Goal: Find contact information: Find contact information

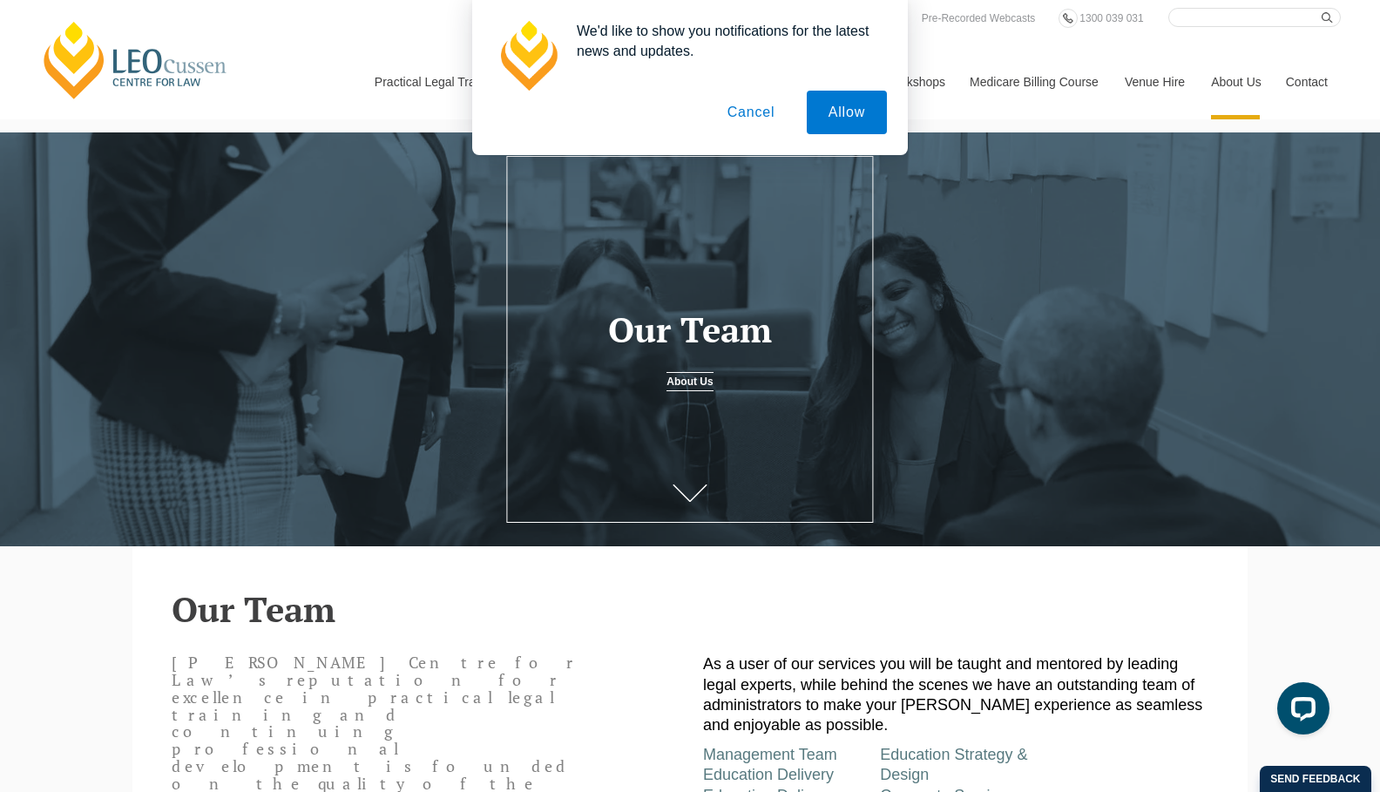
click at [759, 118] on button "Cancel" at bounding box center [751, 113] width 91 height 44
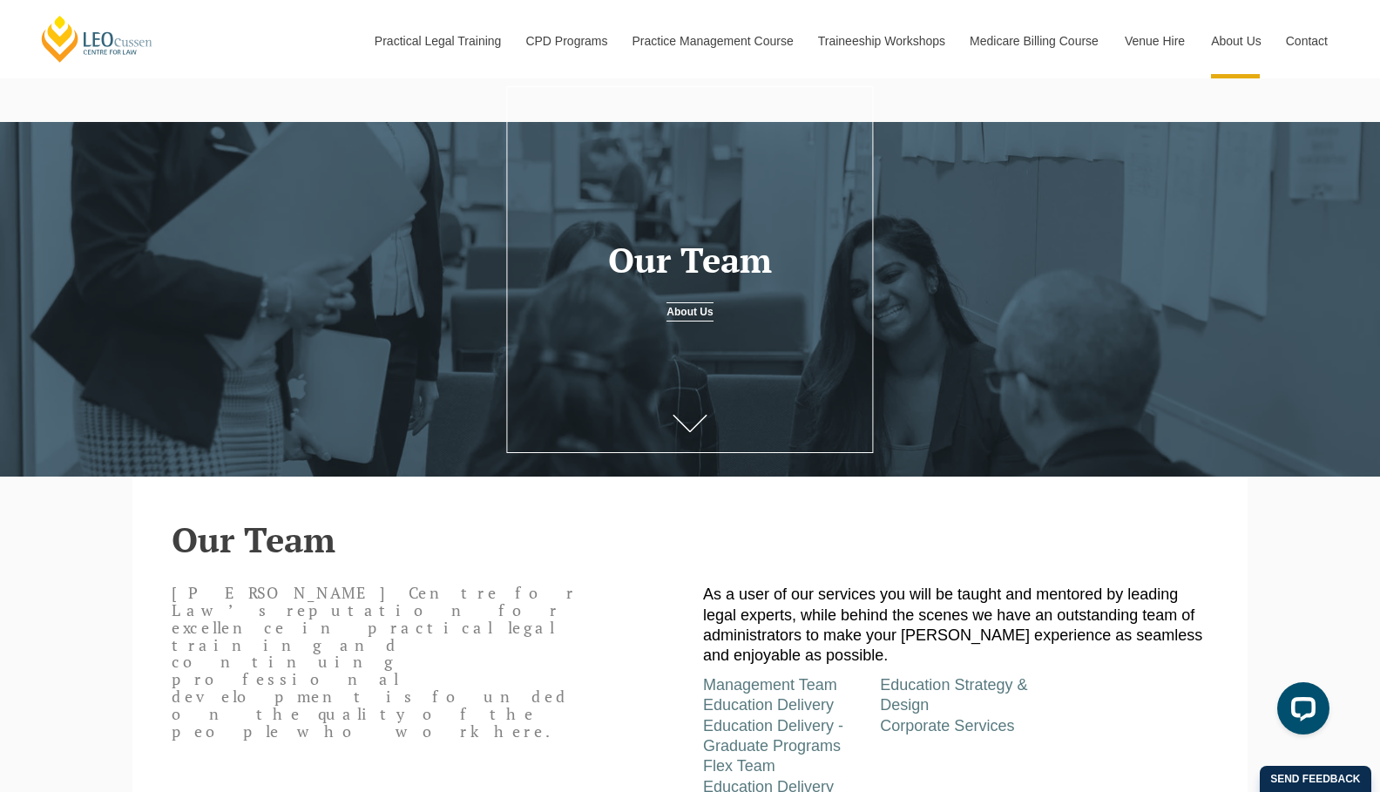
scroll to position [261, 0]
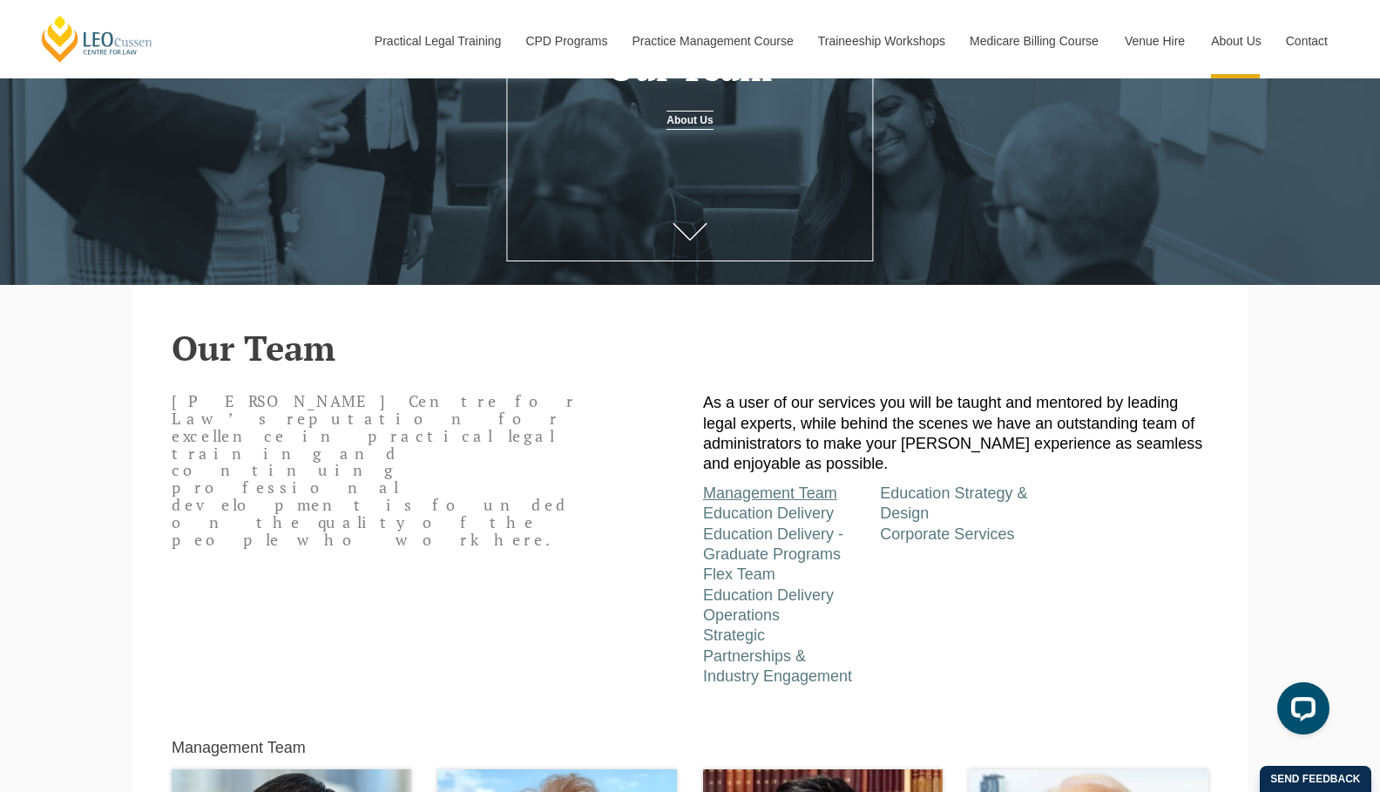
click at [765, 497] on link "Management Team" at bounding box center [770, 492] width 134 height 17
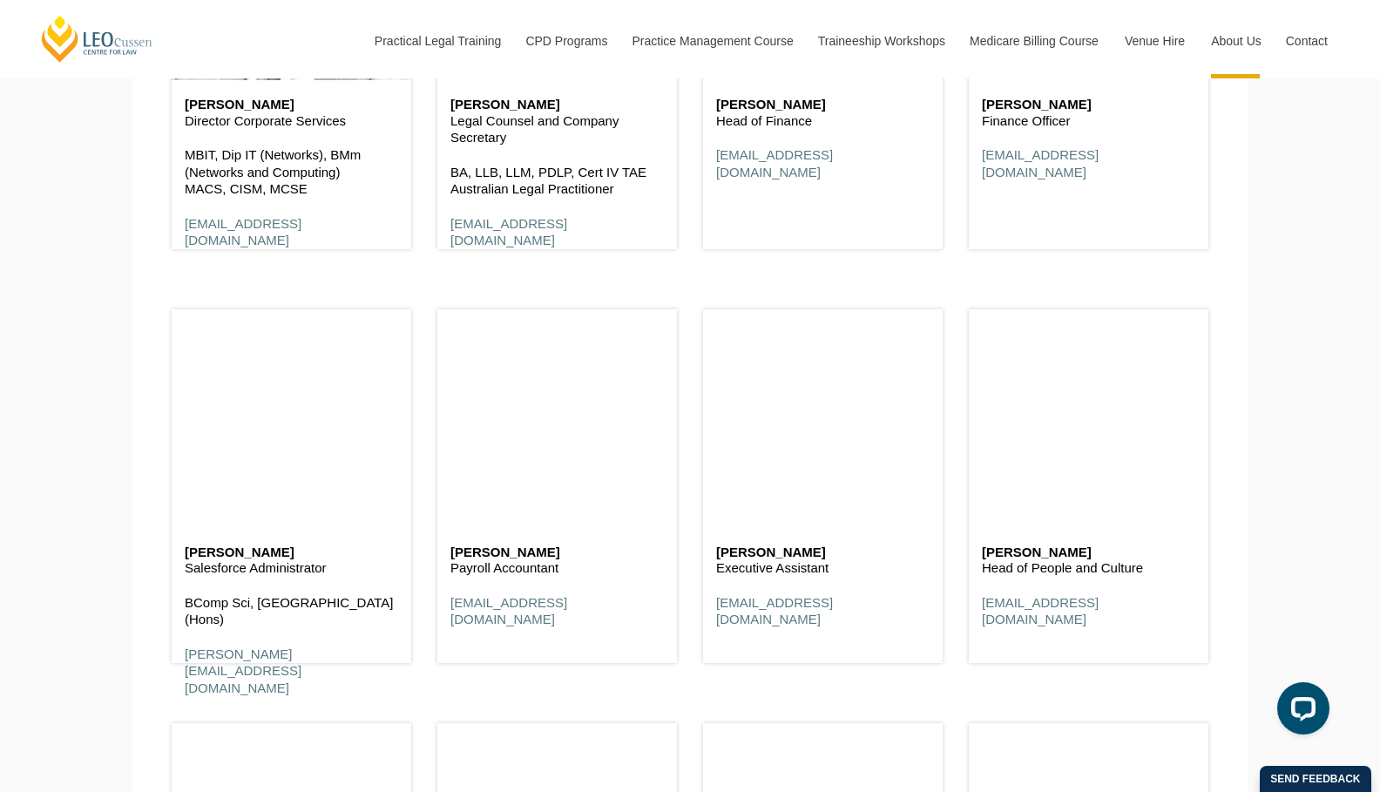
scroll to position [9903, 0]
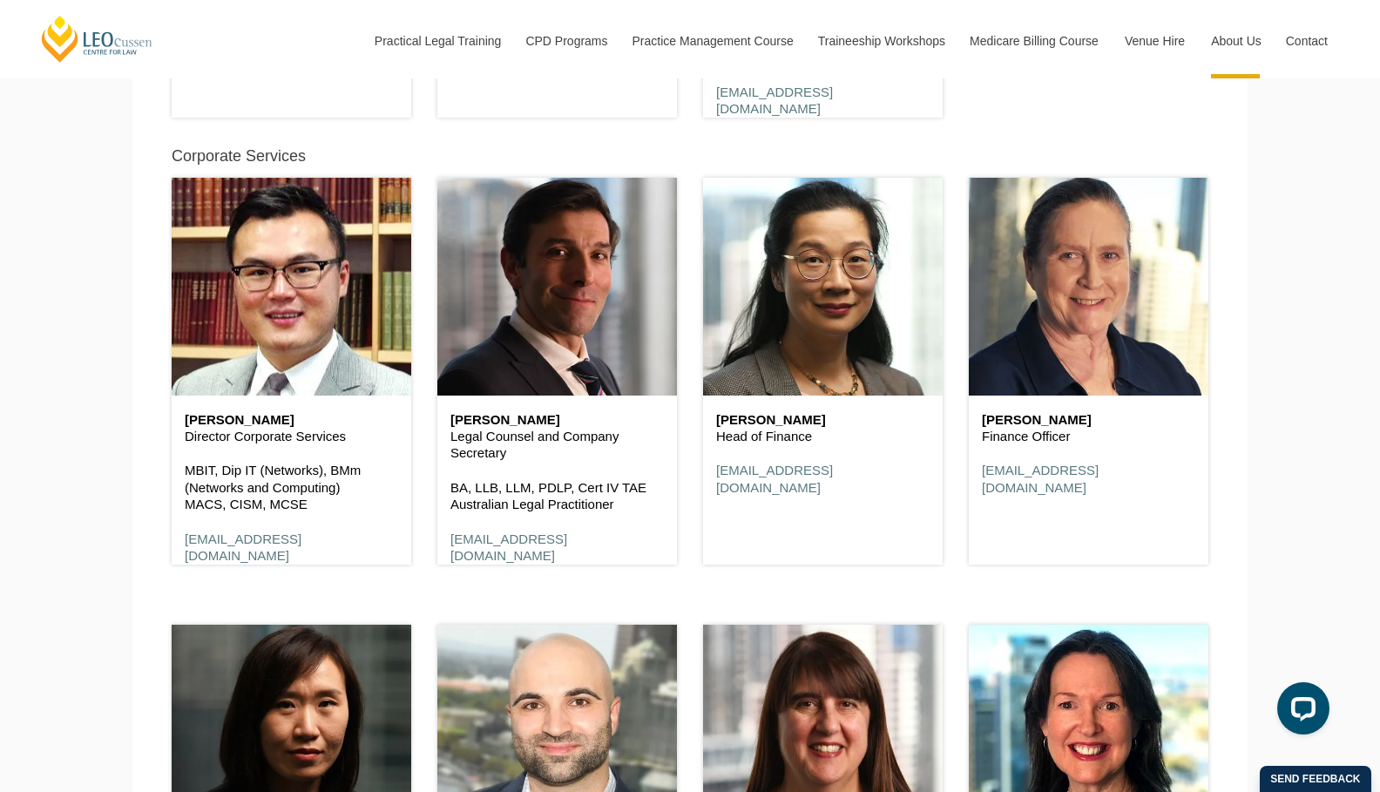
scroll to position [9467, 0]
